Goal: Information Seeking & Learning: Learn about a topic

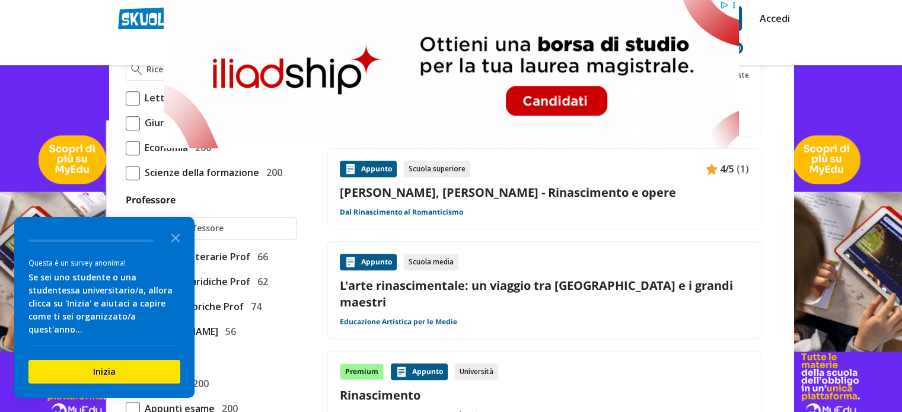
scroll to position [831, 0]
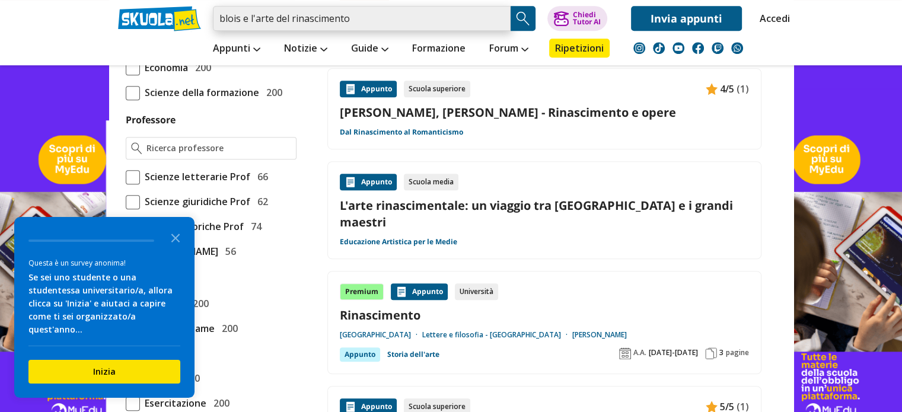
click at [415, 18] on input "blois e l'arte del rinascimento" at bounding box center [362, 18] width 298 height 25
click at [386, 20] on input "blois e l'arte del rinascimento" at bounding box center [362, 18] width 298 height 25
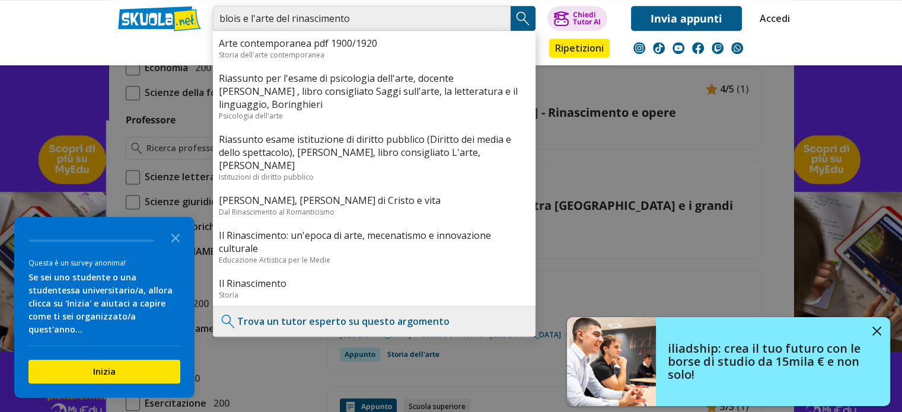
drag, startPoint x: 291, startPoint y: 18, endPoint x: 217, endPoint y: 23, distance: 74.3
click at [217, 23] on input "blois e l'arte del rinascimento" at bounding box center [362, 18] width 298 height 25
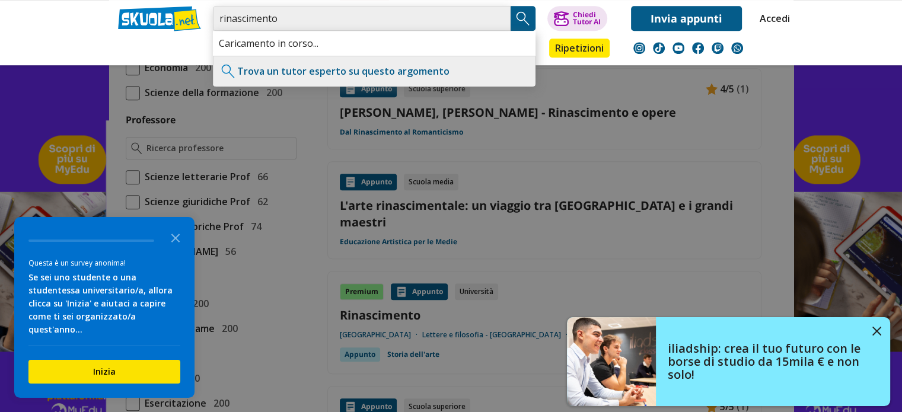
click at [335, 20] on input "rinascimento" at bounding box center [362, 18] width 298 height 25
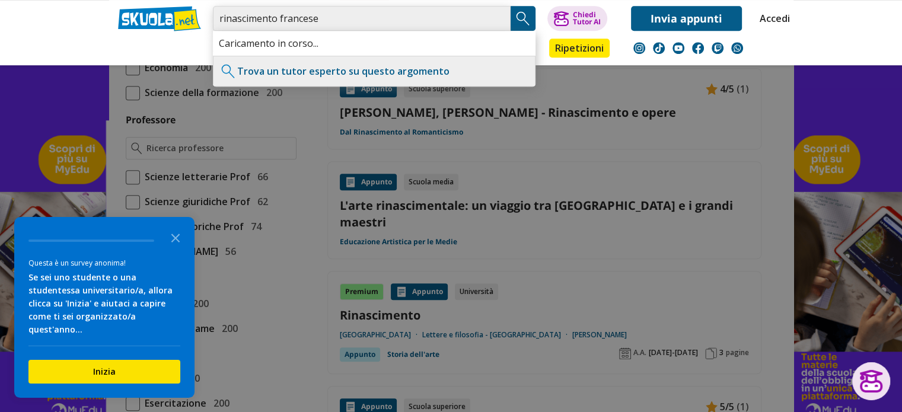
type input "rinascimento francese"
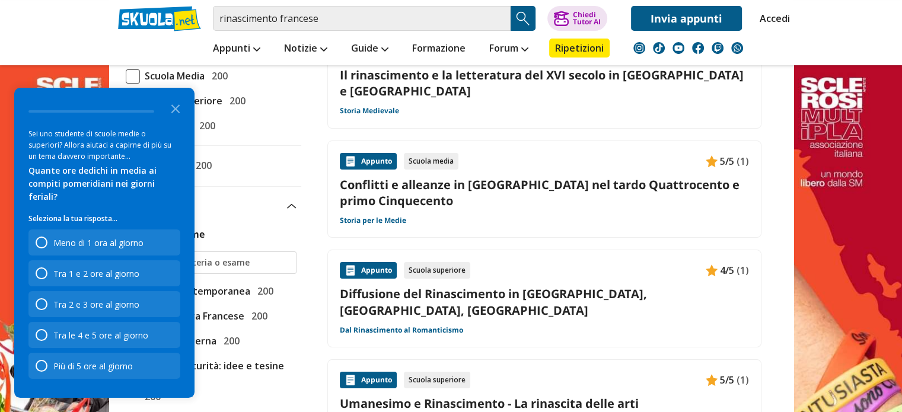
scroll to position [178, 0]
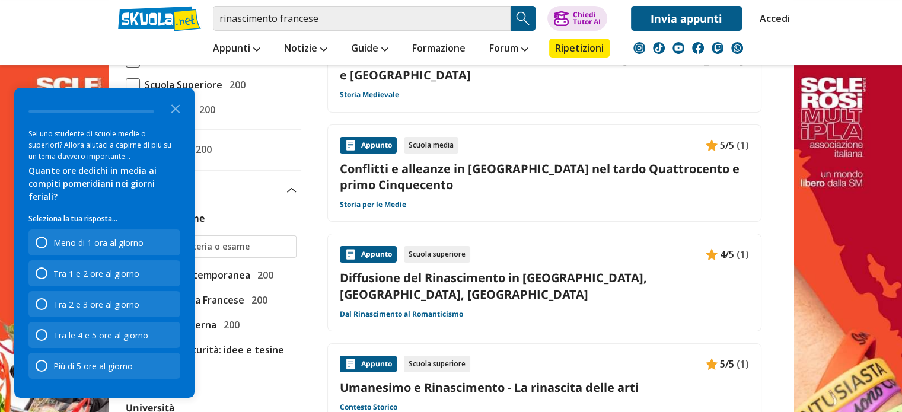
click at [55, 15] on header "rinascimento francese Trova un tutor esperto su questo argomento Chiedi Tutor A…" at bounding box center [451, 32] width 902 height 65
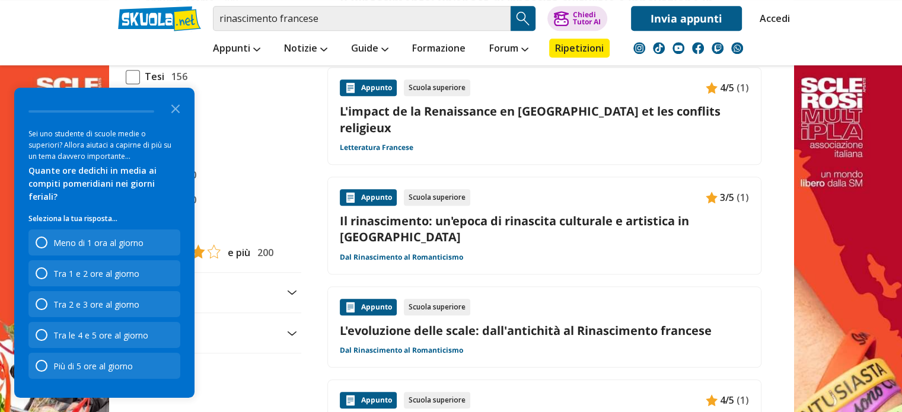
scroll to position [1186, 0]
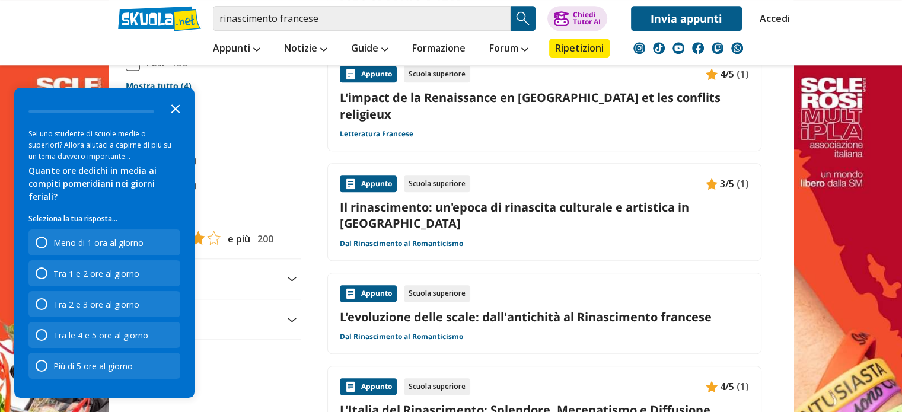
click at [177, 120] on icon "Close the survey" at bounding box center [176, 108] width 24 height 24
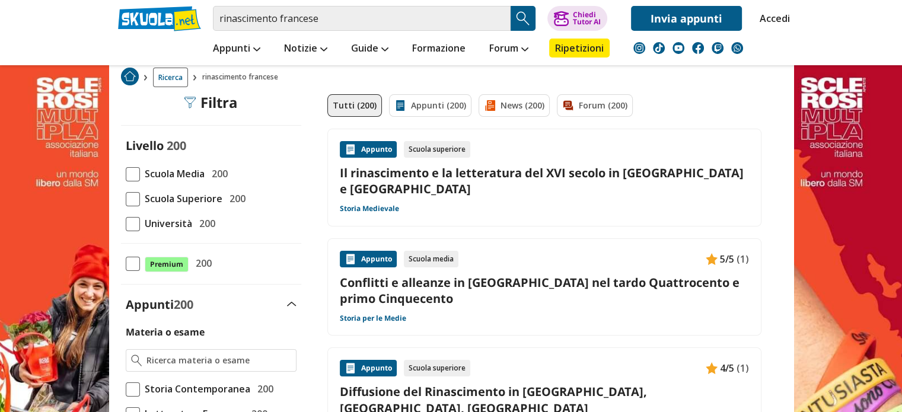
scroll to position [0, 0]
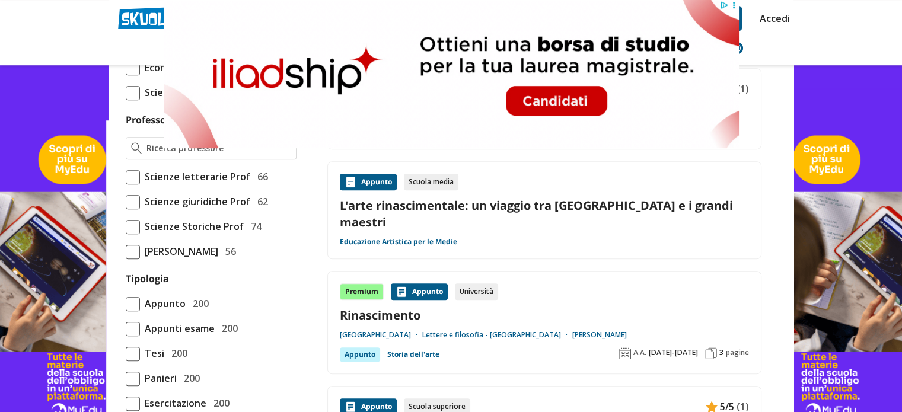
click at [731, 5] on icon at bounding box center [733, 5] width 9 height 9
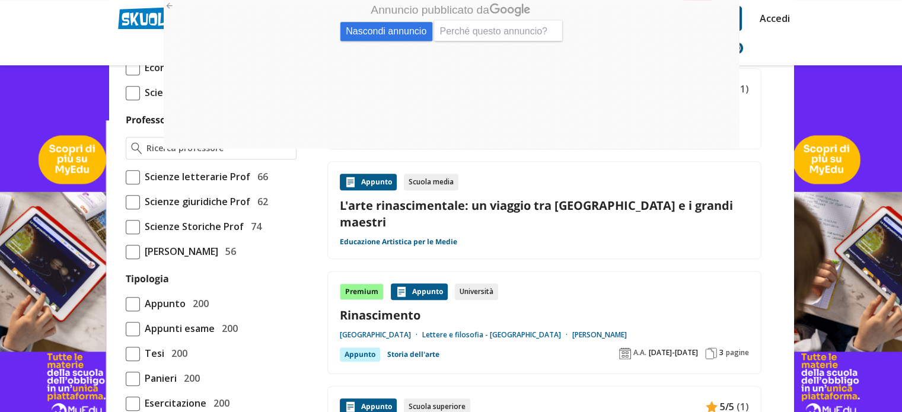
click at [412, 28] on span "Nascondi annuncio" at bounding box center [386, 31] width 92 height 19
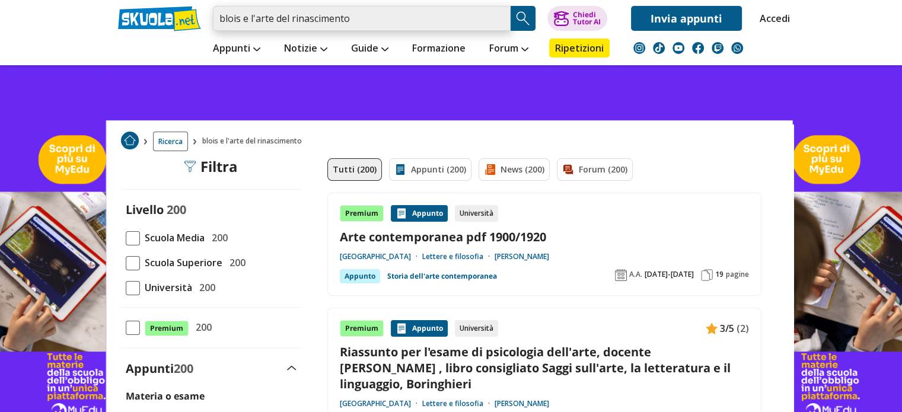
drag, startPoint x: 384, startPoint y: 18, endPoint x: 237, endPoint y: 17, distance: 147.1
click at [237, 17] on input "blois e l'arte del rinascimento" at bounding box center [362, 18] width 298 height 25
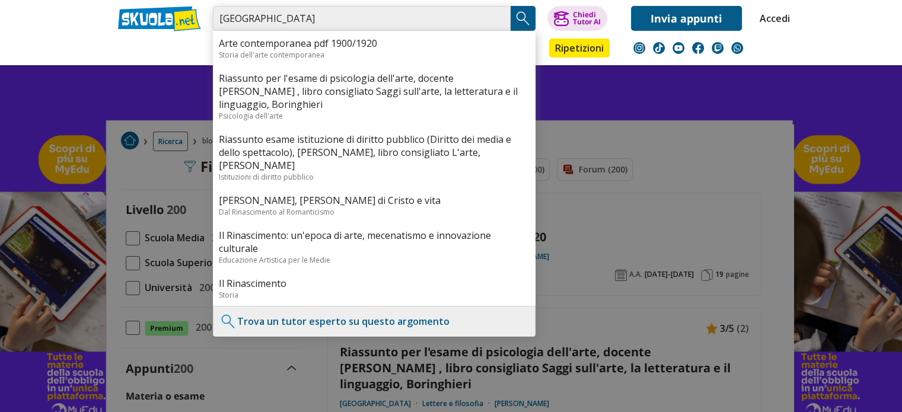
type input "blois"
click at [163, 47] on div "Appunti Appunti Medie Italiano Matematica Storia Scienze Geografia Educazione C…" at bounding box center [451, 48] width 685 height 34
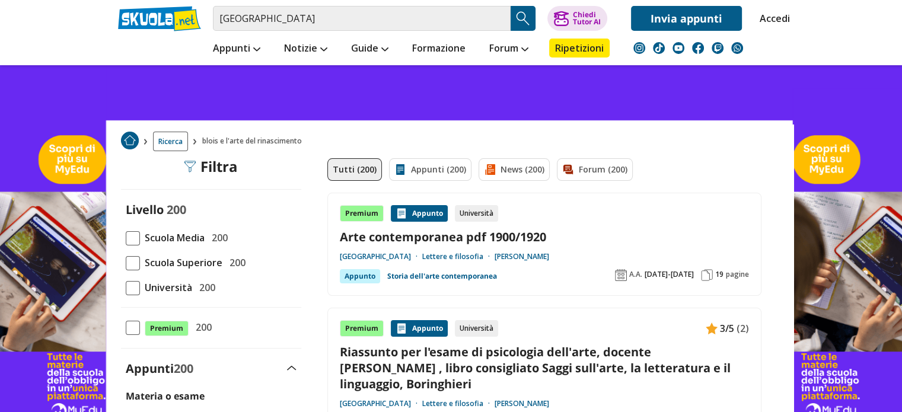
click at [524, 17] on img "Search Button" at bounding box center [523, 18] width 18 height 18
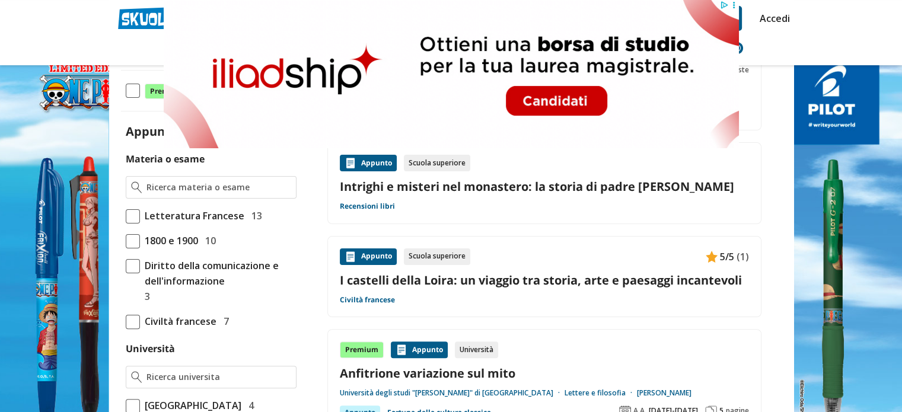
scroll to position [297, 0]
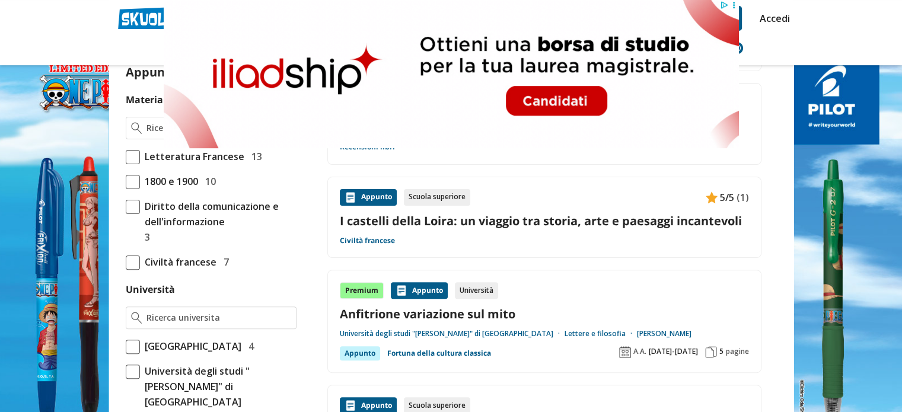
click at [478, 219] on link "I castelli della Loira: un viaggio tra storia, arte e paesaggi incantevoli" at bounding box center [544, 221] width 409 height 16
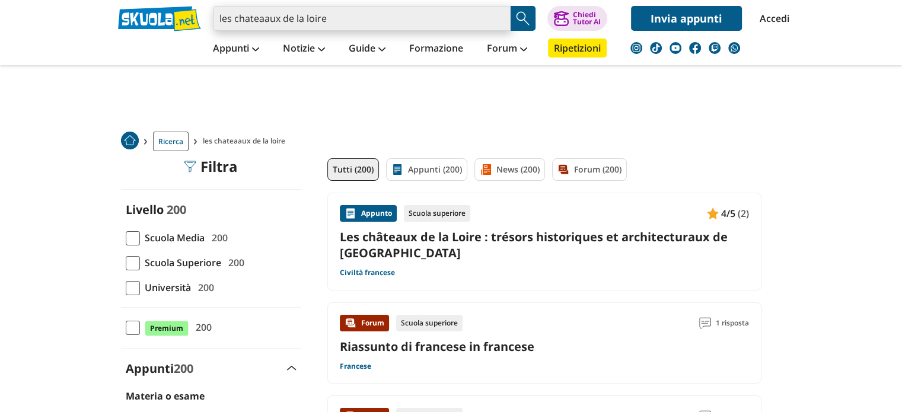
click at [266, 23] on input "les chateaaux de la loire" at bounding box center [362, 18] width 298 height 25
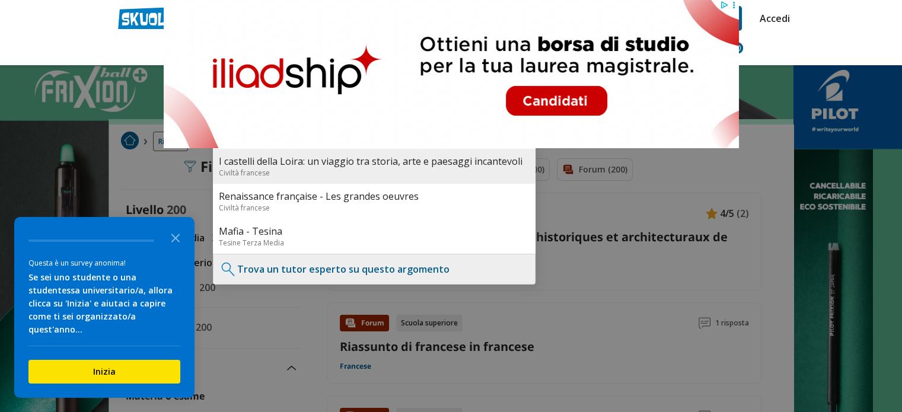
type input "les chateaux de la loire"
click at [460, 163] on link "I castelli della Loira: un viaggio tra storia, arte e paesaggi incantevoli" at bounding box center [374, 161] width 311 height 13
